Goal: Information Seeking & Learning: Learn about a topic

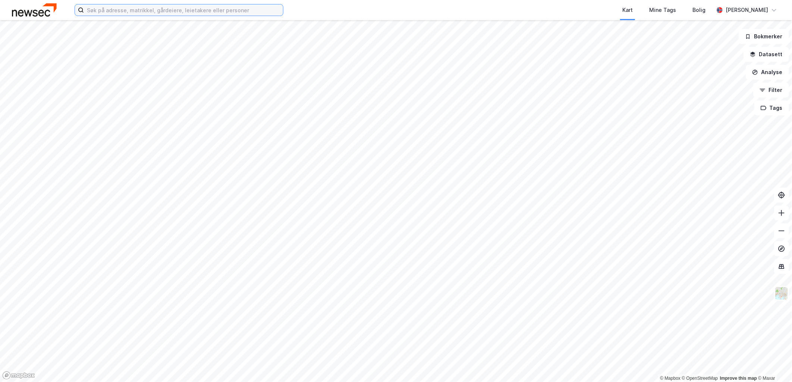
click at [107, 8] on input at bounding box center [183, 9] width 199 height 11
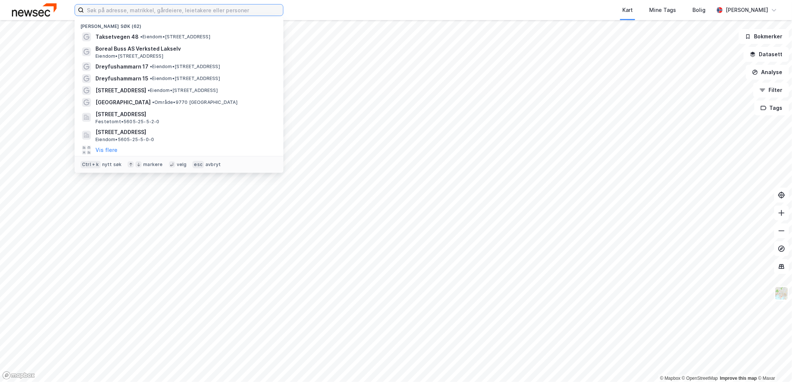
type input "k"
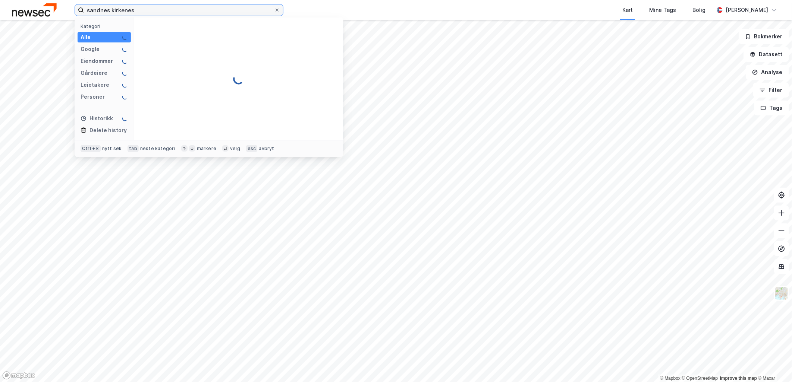
click at [110, 9] on input "sandnes kirkenes" at bounding box center [179, 9] width 190 height 11
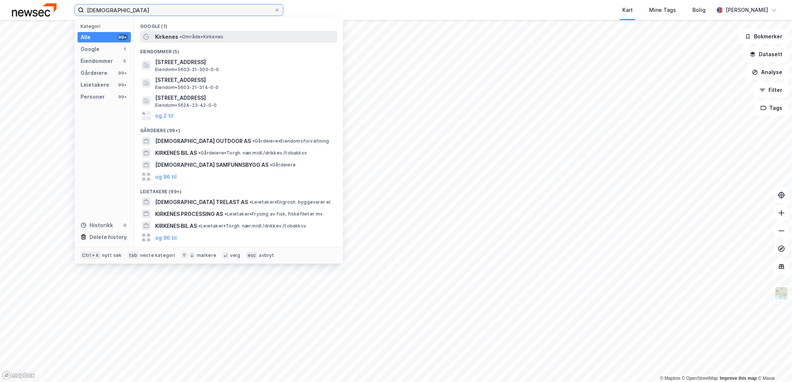
type input "[DEMOGRAPHIC_DATA]"
click at [164, 35] on span "Kirkenes" at bounding box center [166, 36] width 23 height 9
